Goal: Register for event/course

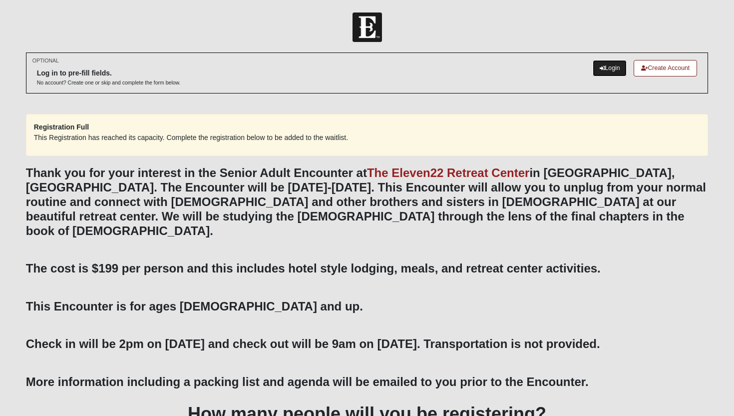
click at [608, 68] on link "Login" at bounding box center [610, 68] width 34 height 16
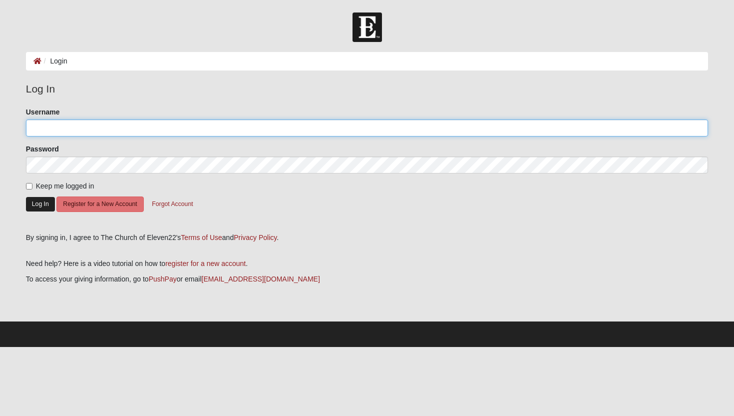
type input "[EMAIL_ADDRESS][DOMAIN_NAME]"
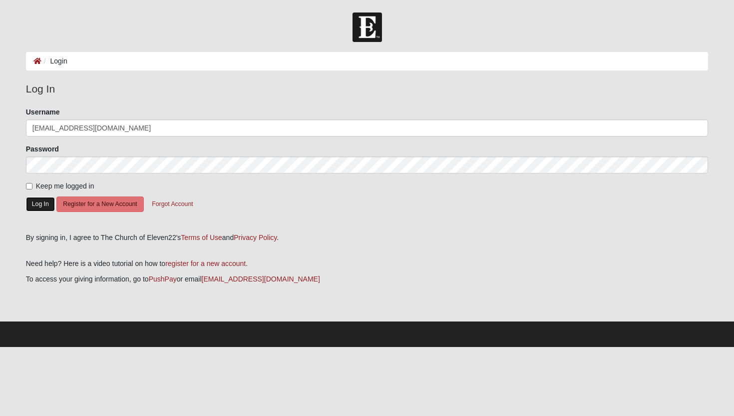
click at [42, 205] on button "Log In" at bounding box center [40, 204] width 29 height 14
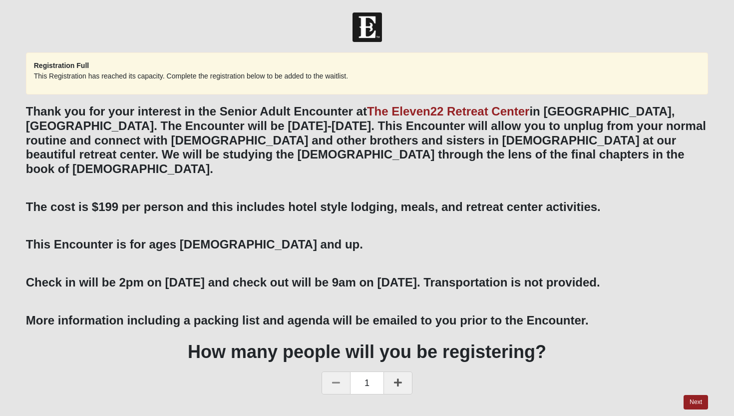
scroll to position [19, 0]
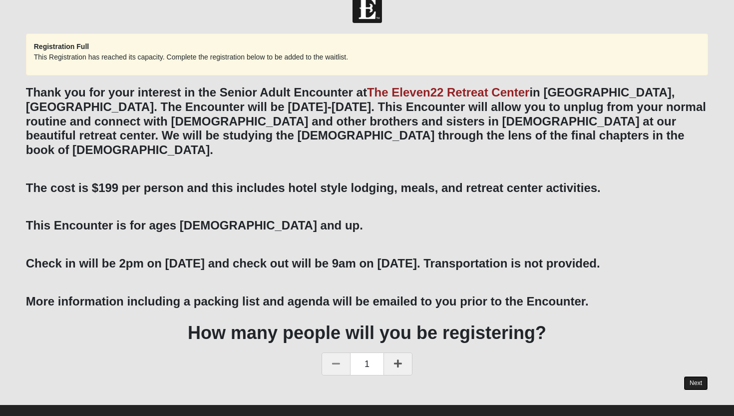
click at [690, 376] on link "Next" at bounding box center [696, 383] width 24 height 14
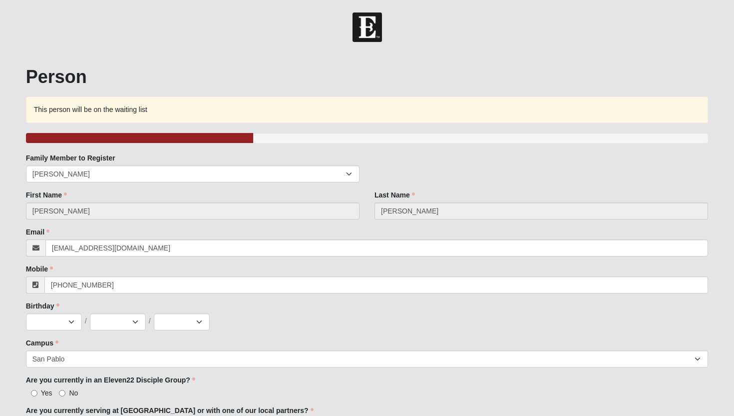
click at [575, 180] on div "Family Member to Register [PERSON_NAME]" at bounding box center [367, 171] width 698 height 37
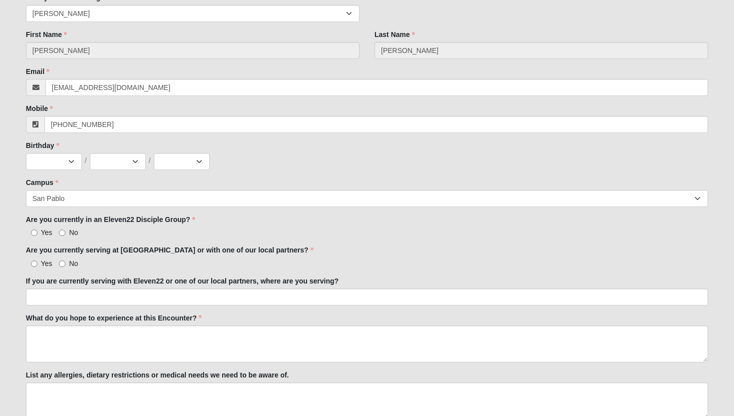
scroll to position [160, 0]
